Goal: Use online tool/utility: Utilize a website feature to perform a specific function

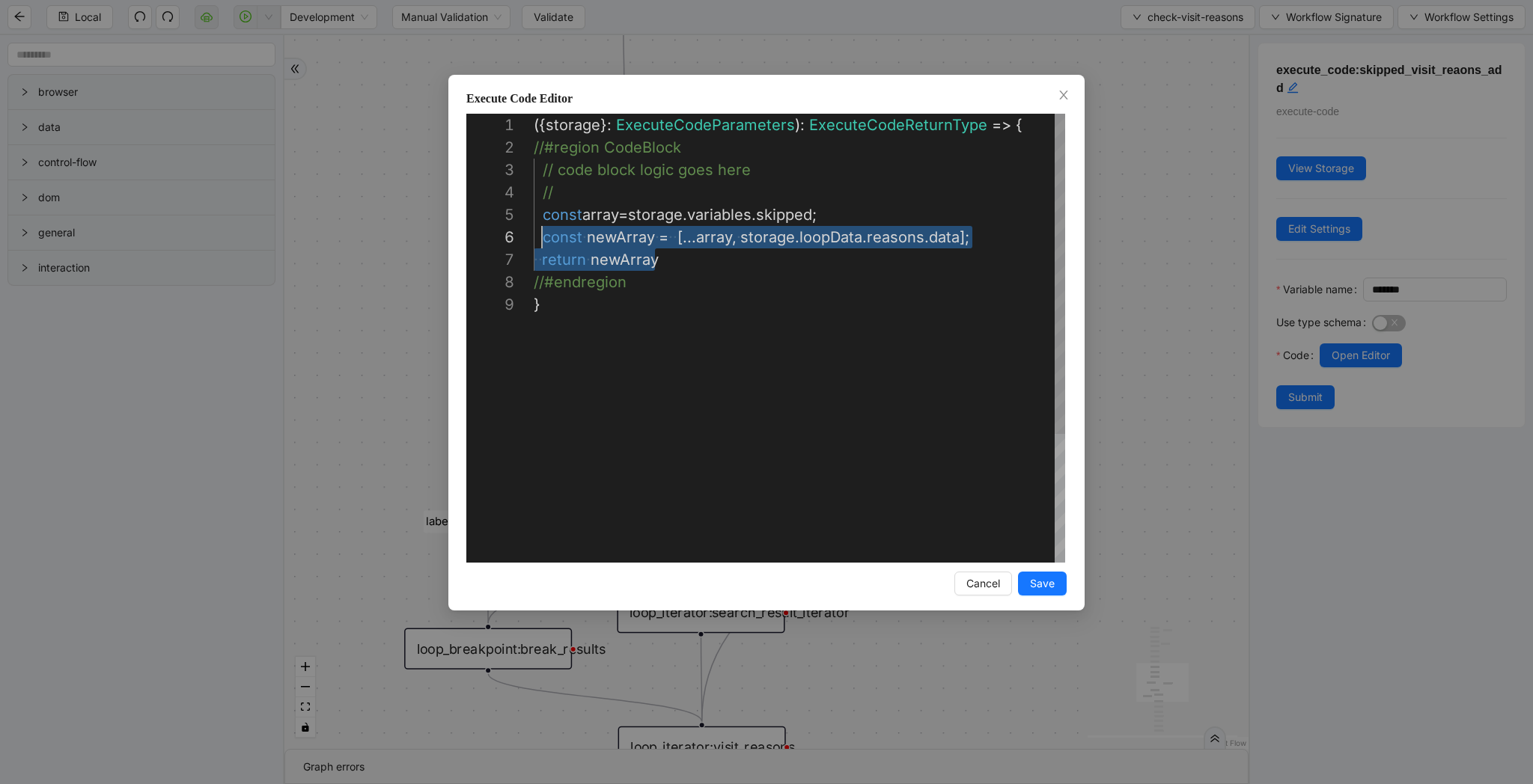
scroll to position [90, 0]
drag, startPoint x: 664, startPoint y: 258, endPoint x: 528, endPoint y: 218, distance: 141.8
click at [658, 196] on div "({ storage }: ExecuteCodeParameters ): ExecuteCodeReturnType => { //#region Cod…" at bounding box center [799, 428] width 531 height 629
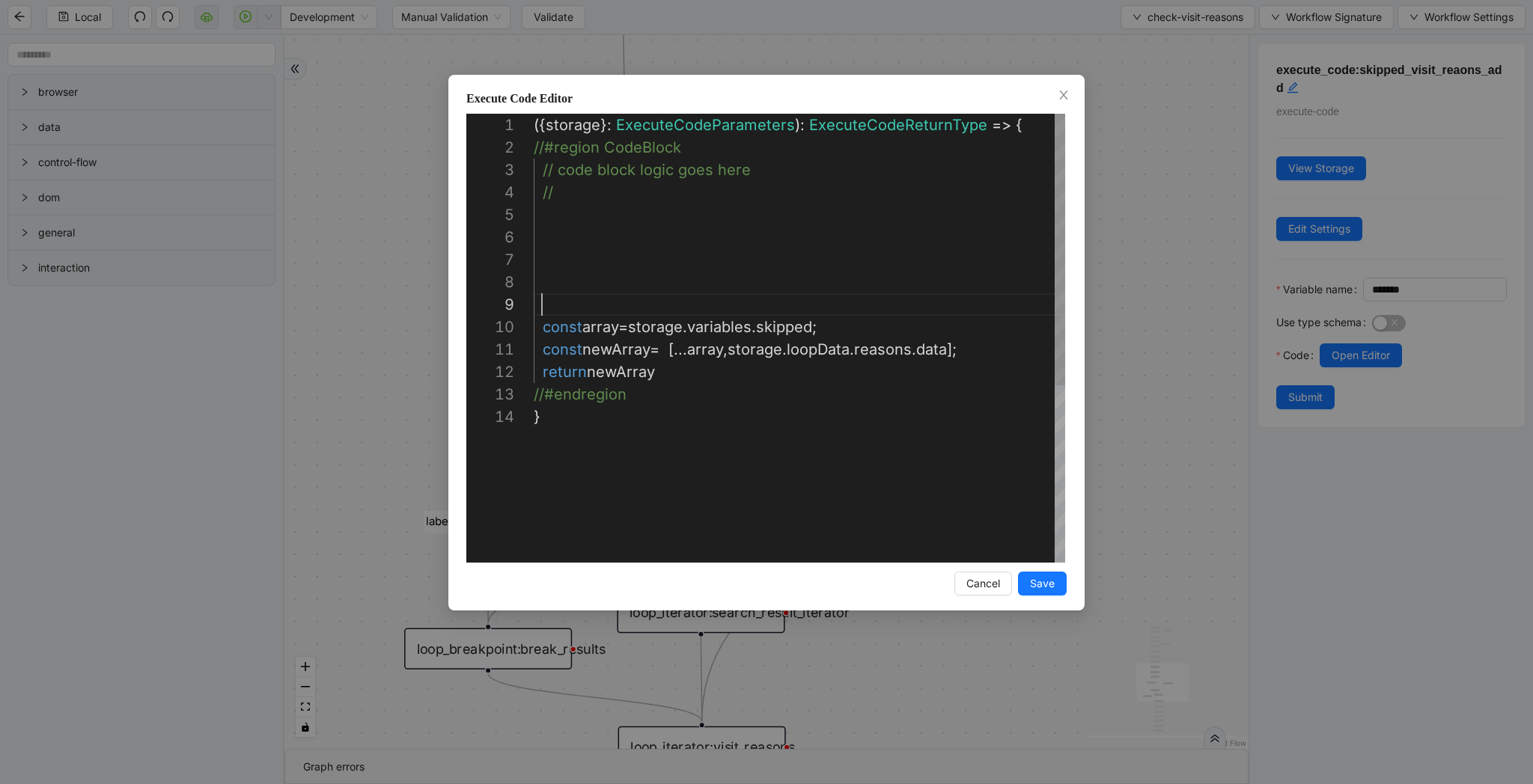
scroll to position [202, 8]
click at [568, 237] on div "({ storage }: ExecuteCodeParameters ): ExecuteCodeReturnType => { //#region Cod…" at bounding box center [799, 495] width 531 height 763
paste textarea "**********"
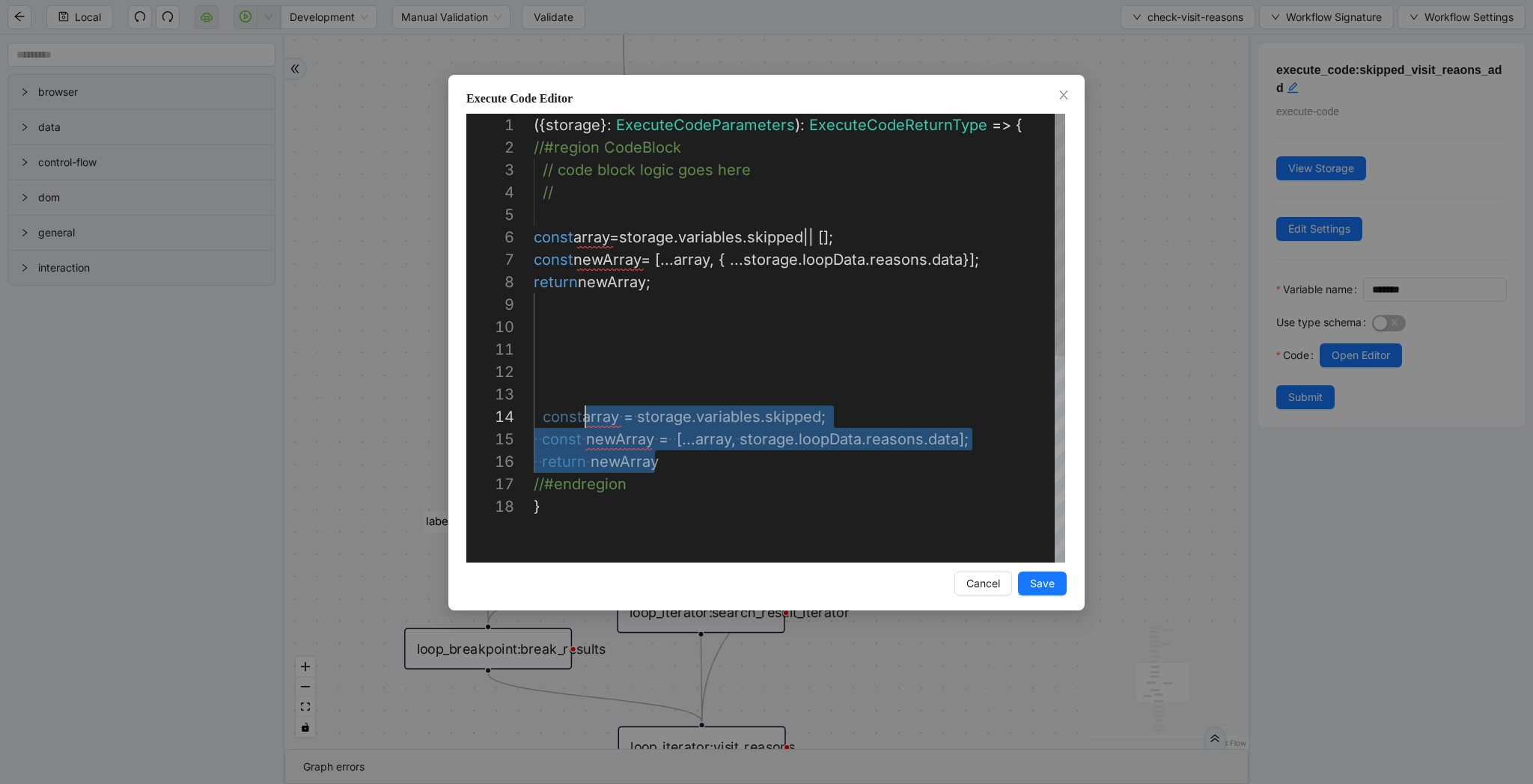
scroll to position [68, 42]
drag, startPoint x: 669, startPoint y: 469, endPoint x: 576, endPoint y: 410, distance: 110.1
click at [673, 356] on div "({ storage }: ExecuteCodeParameters ): ExecuteCodeReturnType => { //#region Cod…" at bounding box center [799, 529] width 531 height 831
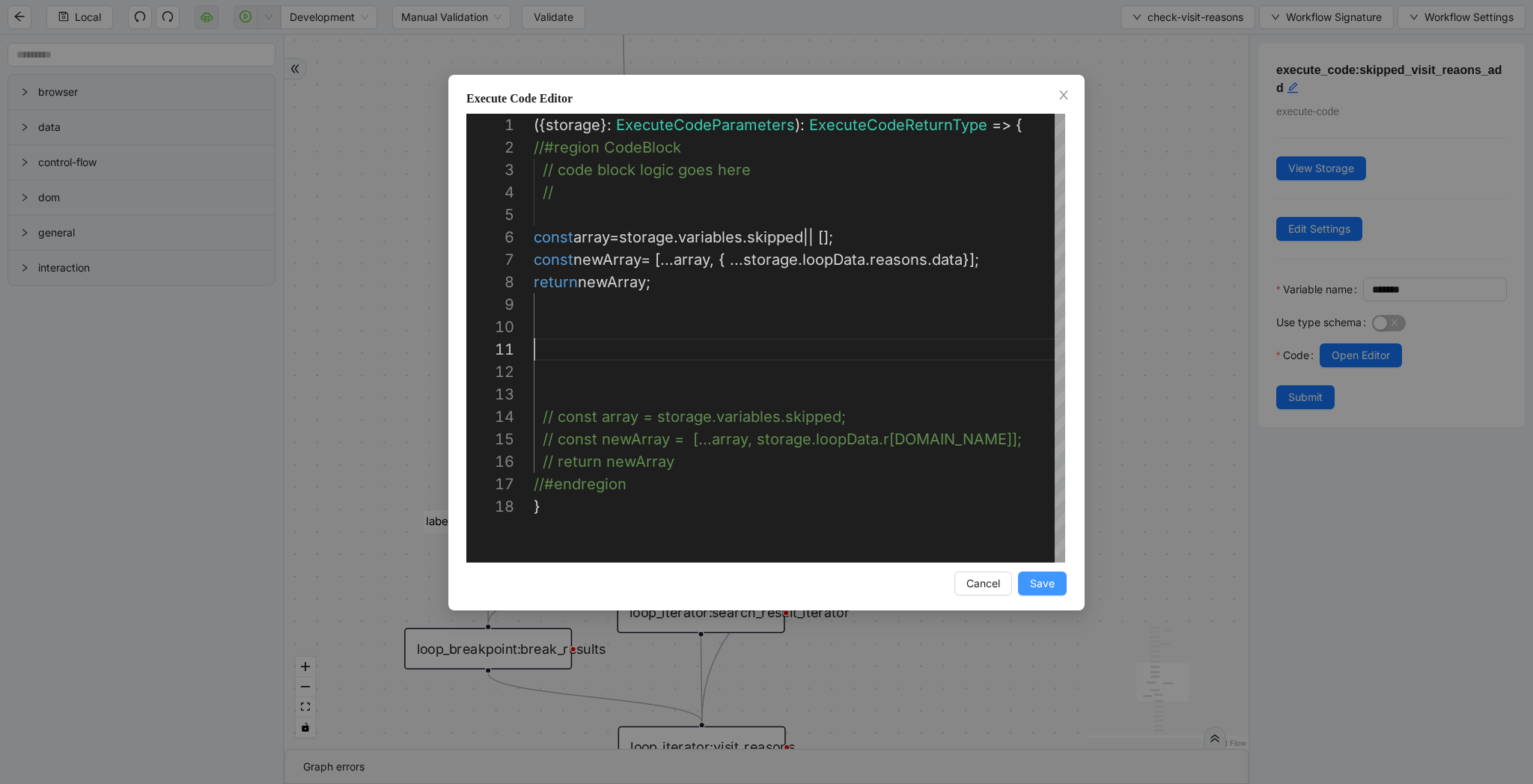
type textarea "**********"
click at [1050, 590] on span "Save" at bounding box center [1043, 583] width 25 height 16
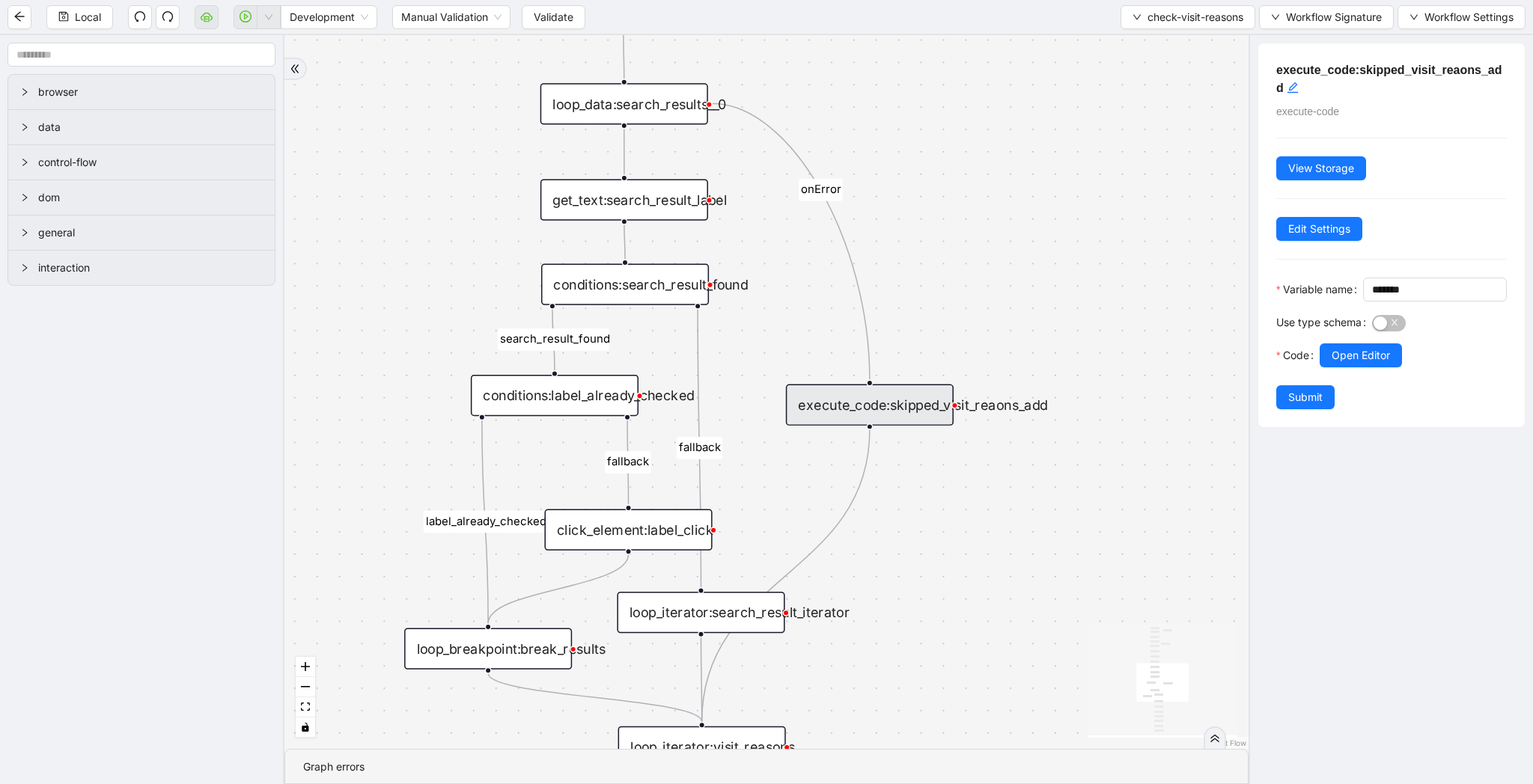
drag, startPoint x: 1319, startPoint y: 430, endPoint x: 1344, endPoint y: 55, distance: 375.8
click at [1319, 410] on button "Submit" at bounding box center [1305, 397] width 58 height 24
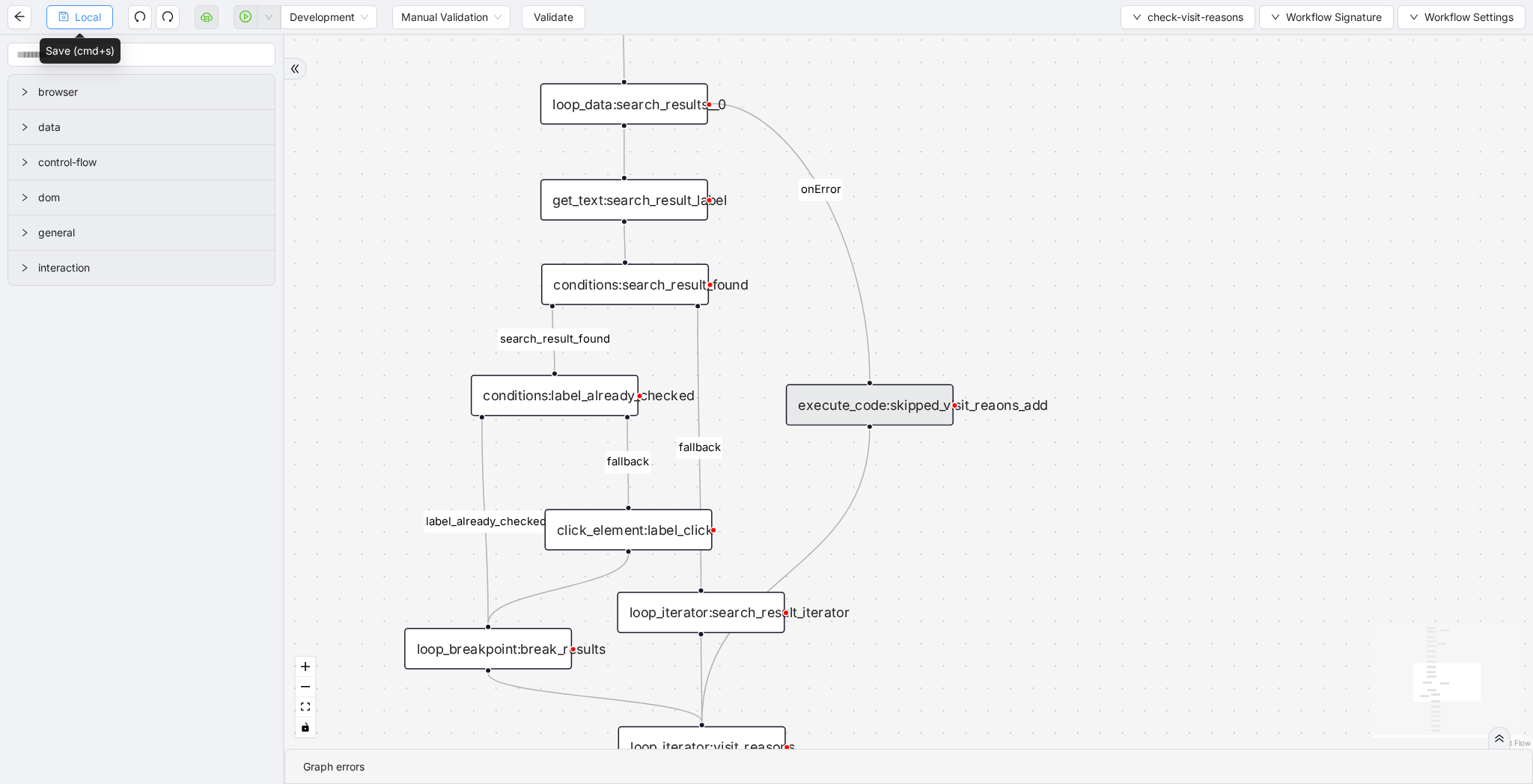
click at [88, 20] on span "Local" at bounding box center [88, 17] width 26 height 16
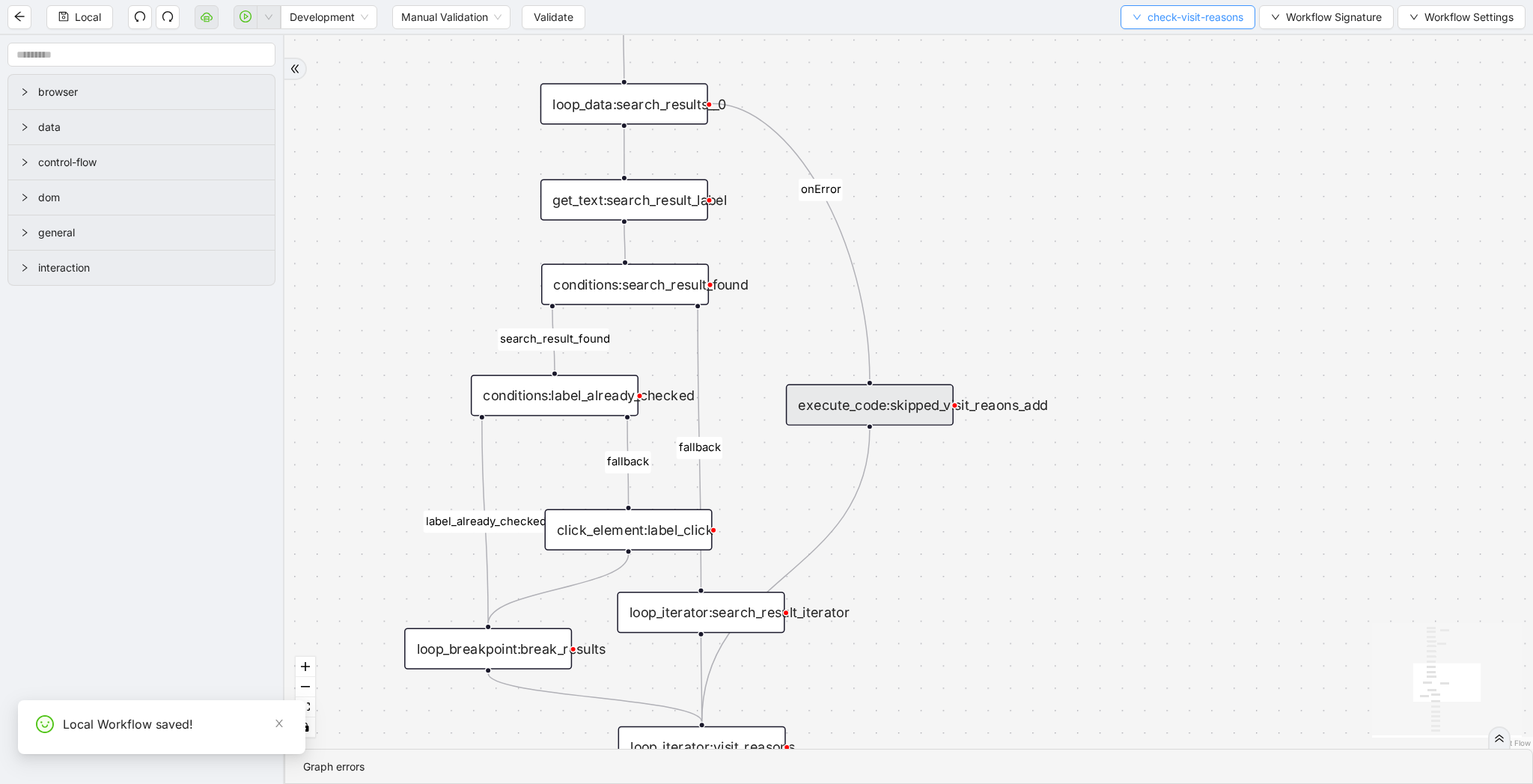
click at [1144, 28] on button "check-visit-reasons" at bounding box center [1187, 17] width 135 height 24
click at [1146, 44] on span "Select" at bounding box center [1185, 46] width 113 height 16
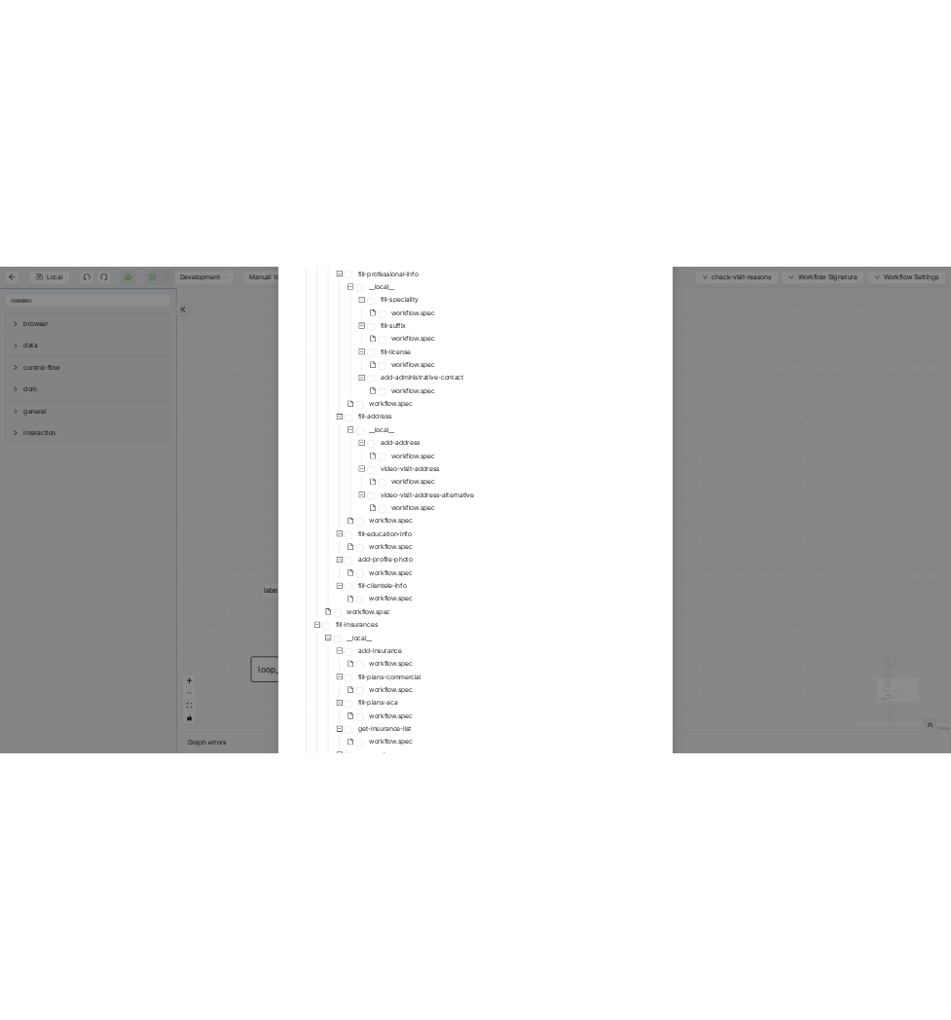
scroll to position [3275, 0]
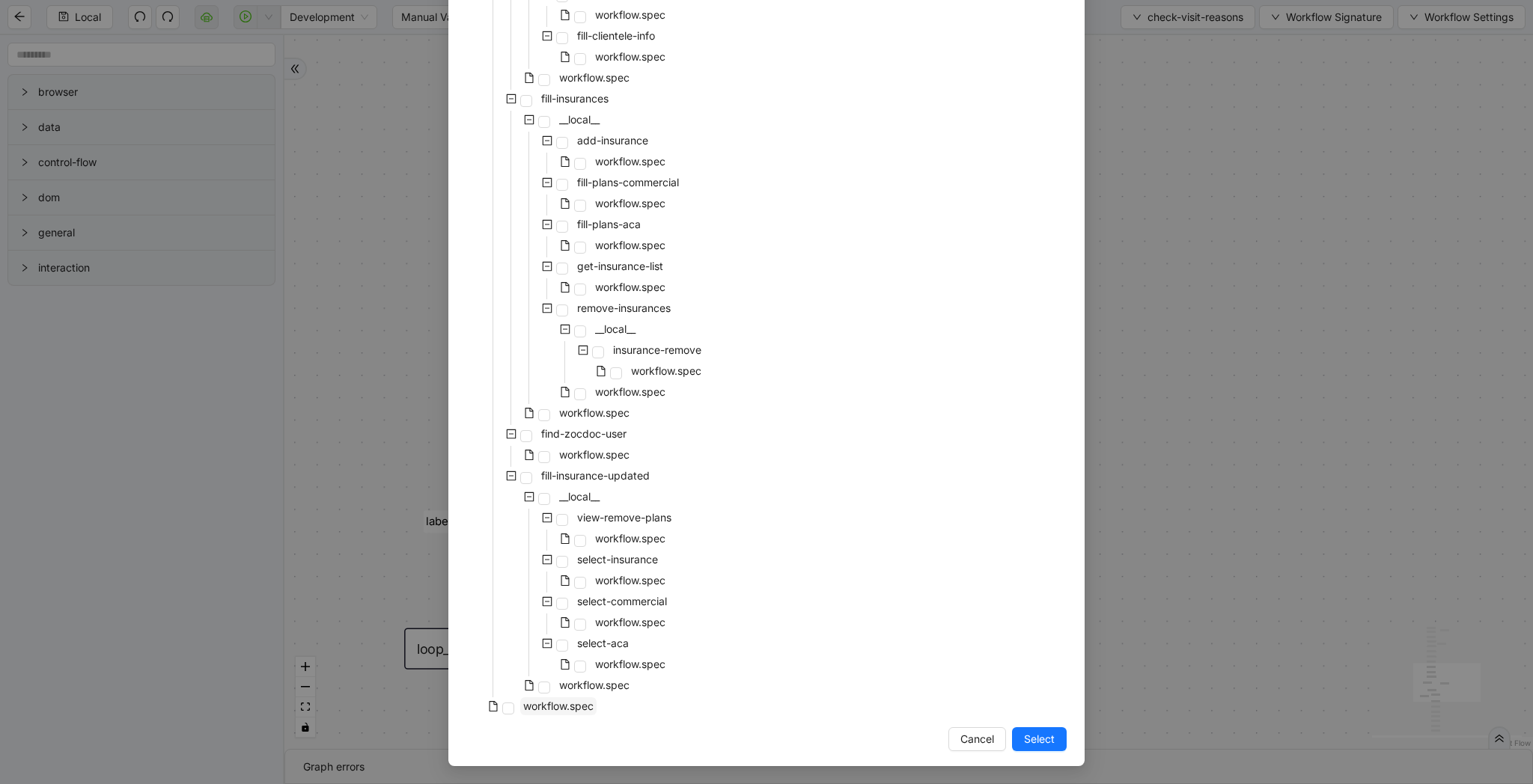
click at [527, 707] on span "workflow.spec" at bounding box center [559, 706] width 71 height 13
click at [1026, 738] on span "Select" at bounding box center [1039, 739] width 31 height 16
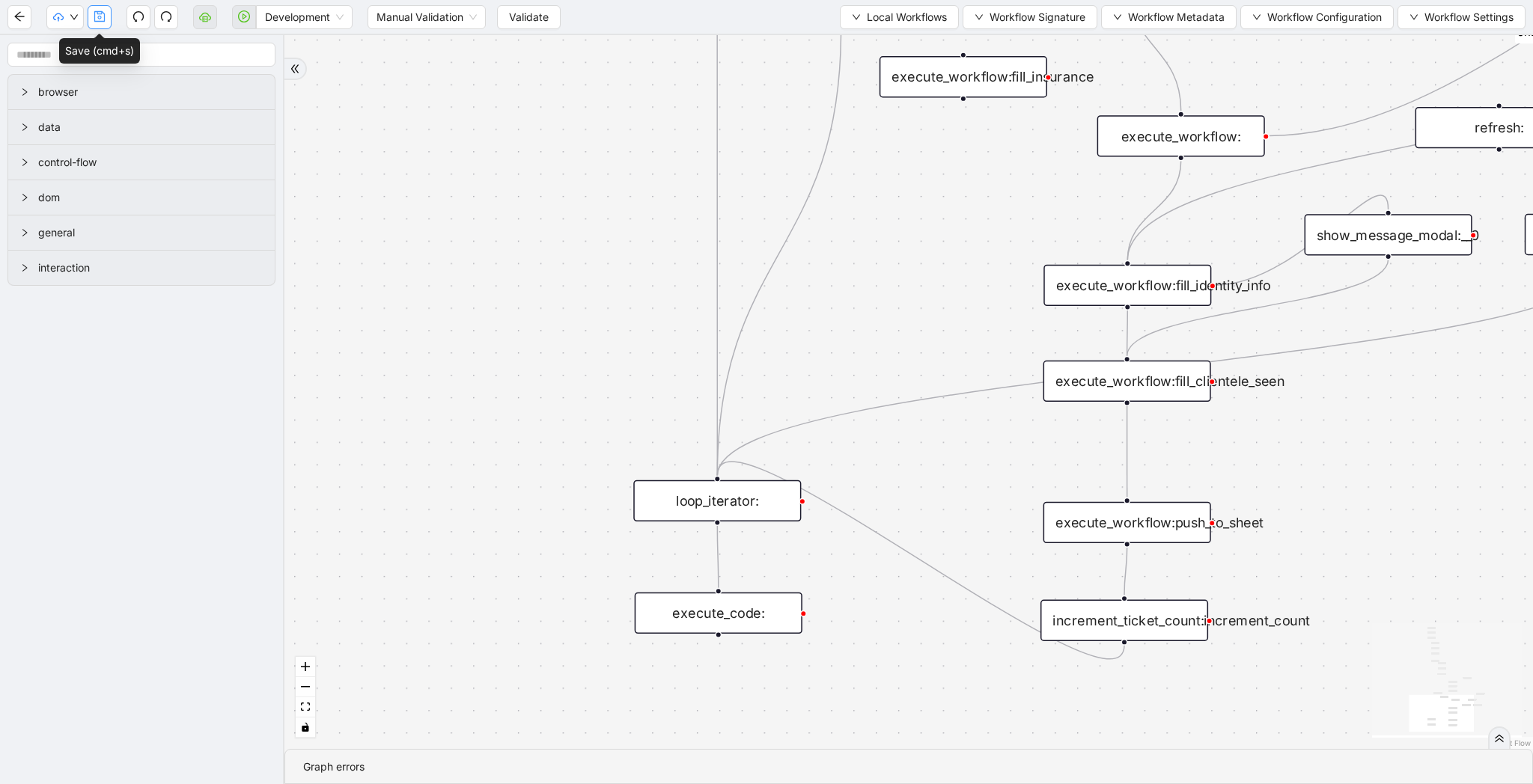
click at [96, 28] on button "button" at bounding box center [99, 17] width 24 height 24
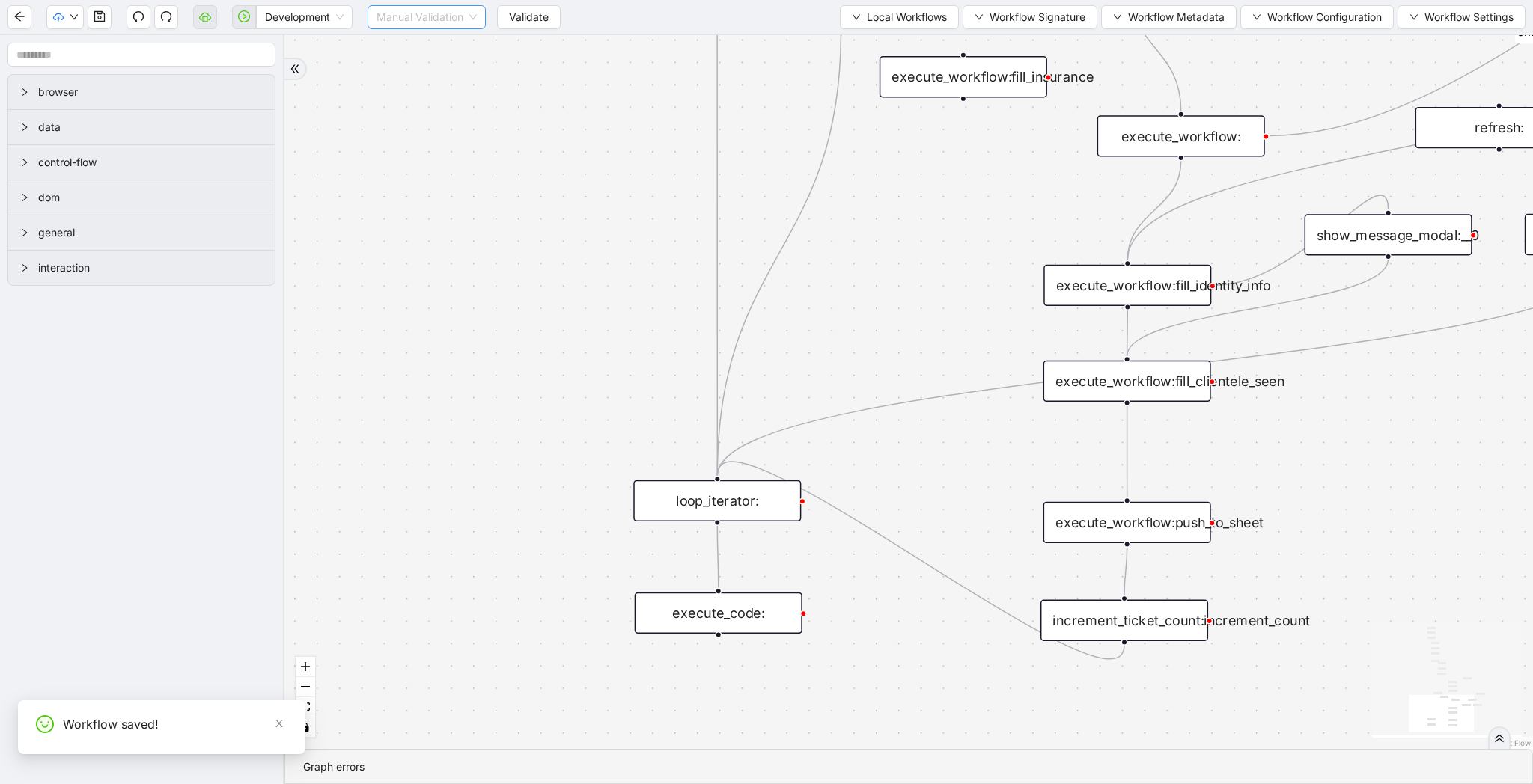
click at [467, 27] on span "Manual Validation" at bounding box center [427, 17] width 100 height 22
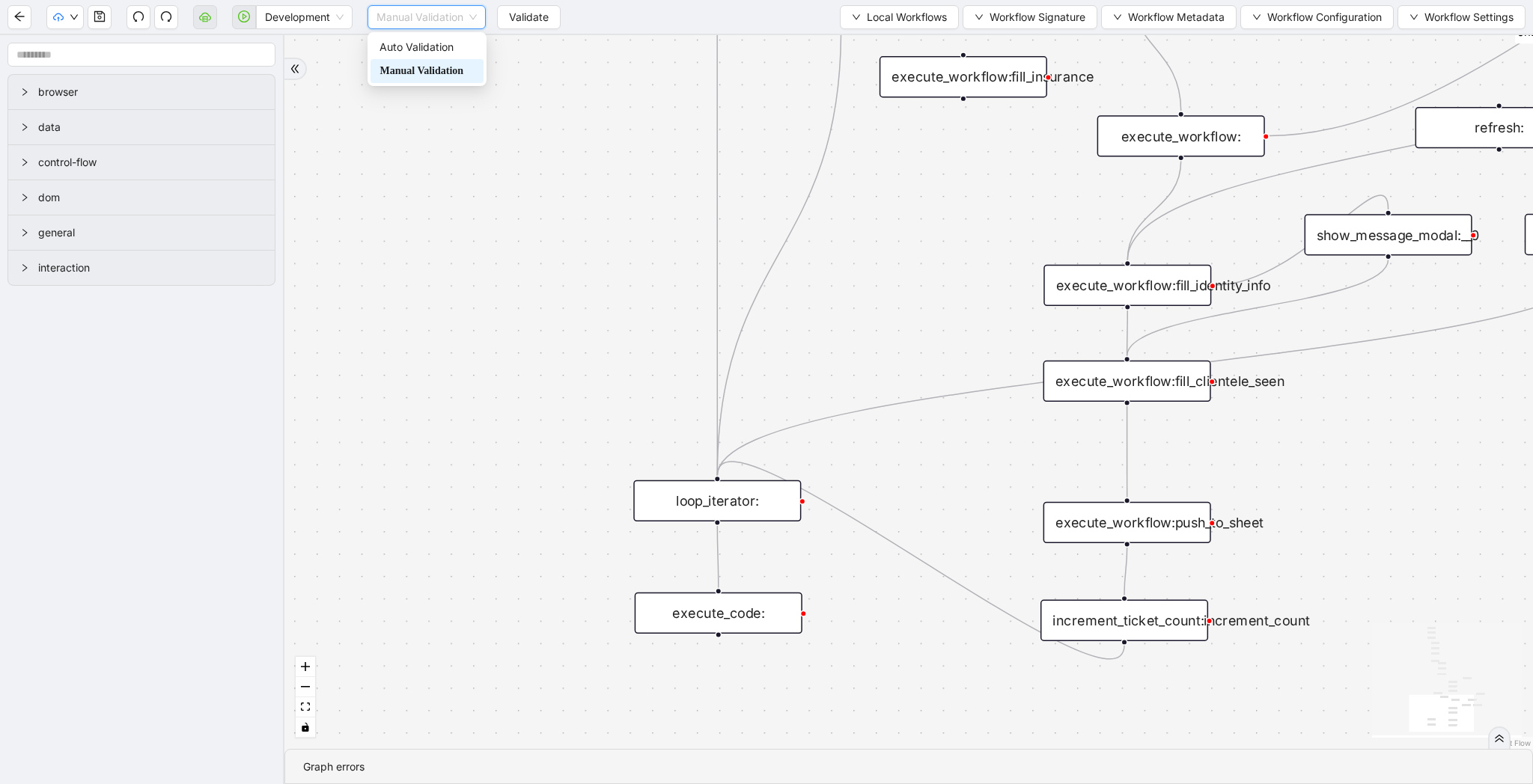
click at [517, 34] on header "Development Manual Validation Validate Local Workflows Workflow Signature Workf…" at bounding box center [766, 18] width 1533 height 35
click at [70, 15] on icon "down" at bounding box center [75, 18] width 9 height 9
click at [94, 19] on icon "save" at bounding box center [100, 17] width 12 height 12
click at [75, 20] on icon "down" at bounding box center [75, 18] width 9 height 9
click at [514, 16] on span "Validate" at bounding box center [529, 17] width 40 height 16
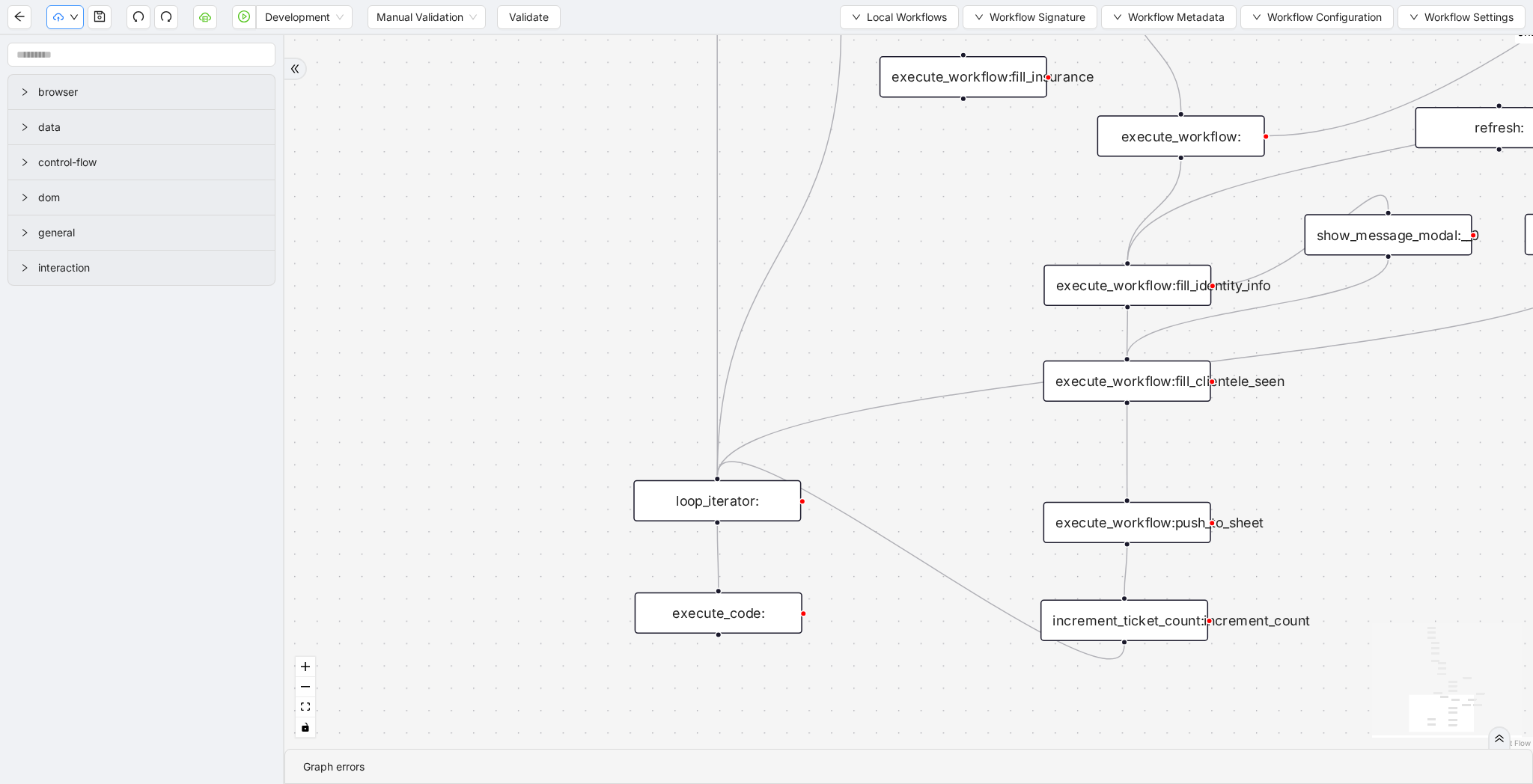
click at [75, 20] on icon "down" at bounding box center [75, 18] width 9 height 9
click at [98, 22] on icon "save" at bounding box center [100, 17] width 11 height 11
